Goal: Information Seeking & Learning: Learn about a topic

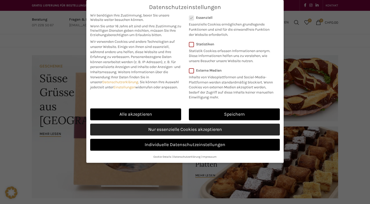
click at [127, 132] on link "Nur essenzielle Cookies akzeptieren" at bounding box center [185, 129] width 190 height 12
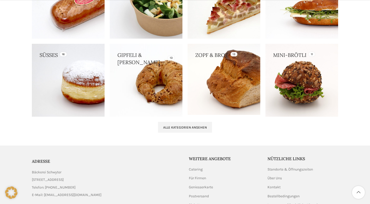
scroll to position [550, 0]
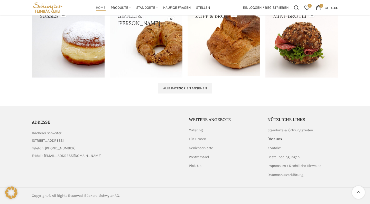
click at [271, 138] on link "Über Uns" at bounding box center [275, 138] width 15 height 5
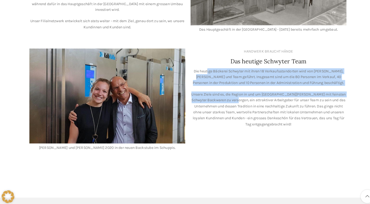
scroll to position [406, 0]
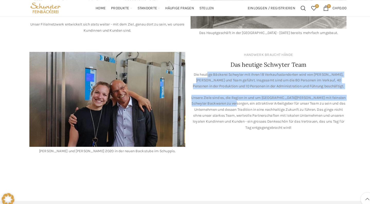
drag, startPoint x: 202, startPoint y: 63, endPoint x: 228, endPoint y: 91, distance: 38.0
click at [228, 91] on div "Die heutige Bäckerei Schwyter mit ihren 18 Verkaufsstandorten wird von [PERSON_…" at bounding box center [263, 97] width 151 height 57
